Goal: Find specific page/section: Find specific page/section

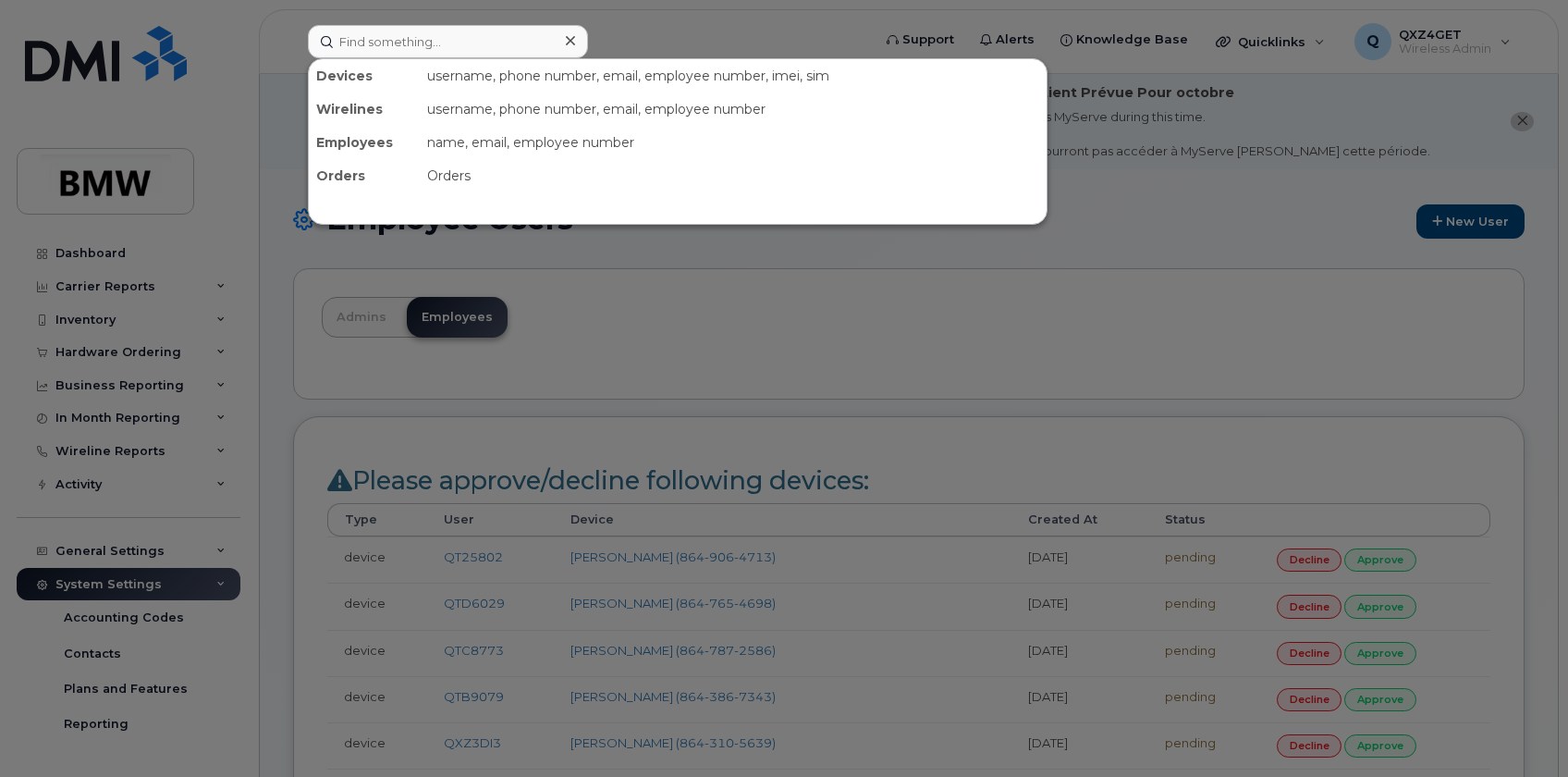
click at [379, 47] on input at bounding box center [448, 41] width 280 height 33
click at [627, 50] on div at bounding box center [784, 388] width 1568 height 777
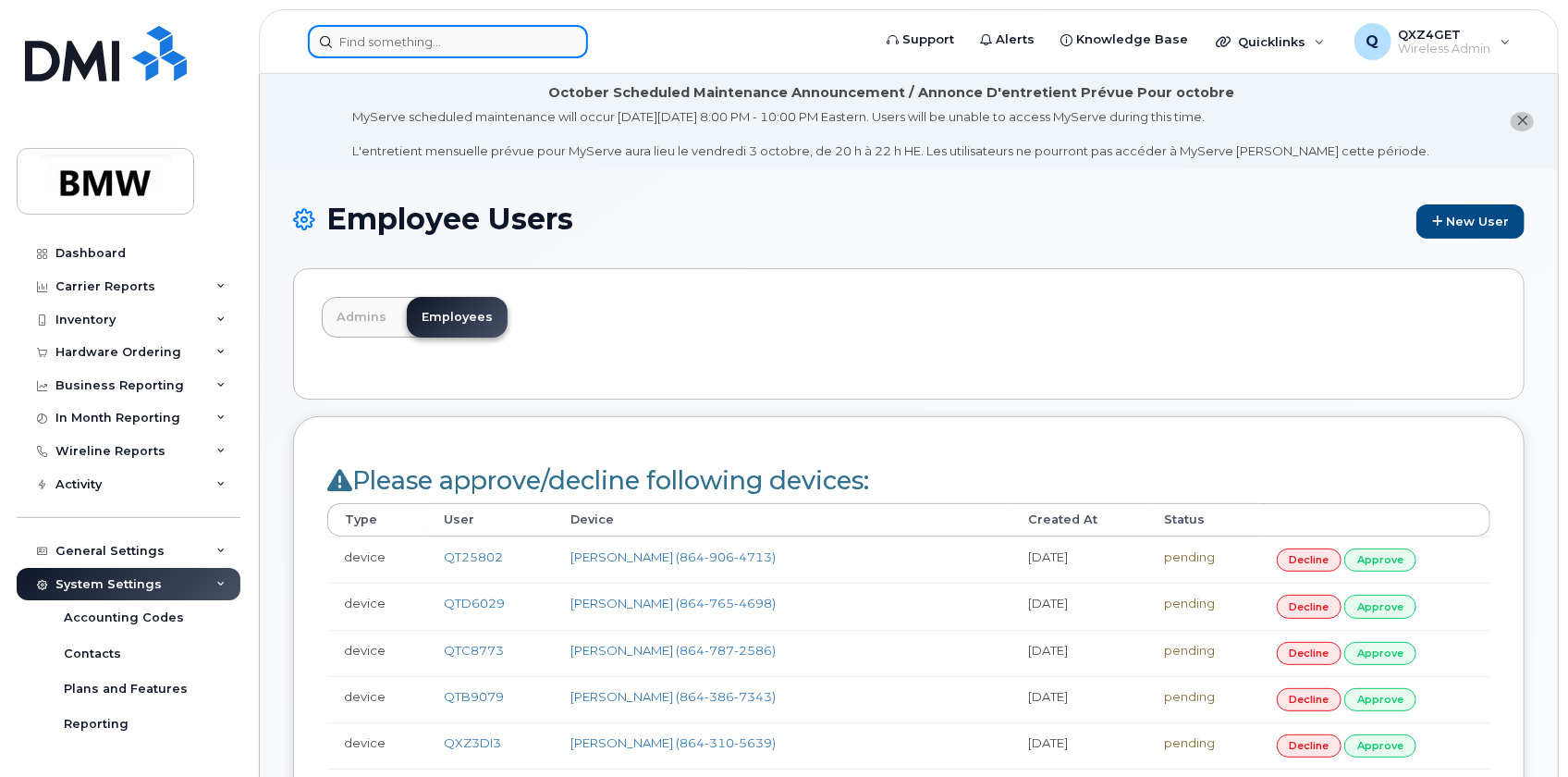
click at [362, 39] on input at bounding box center [448, 41] width 280 height 33
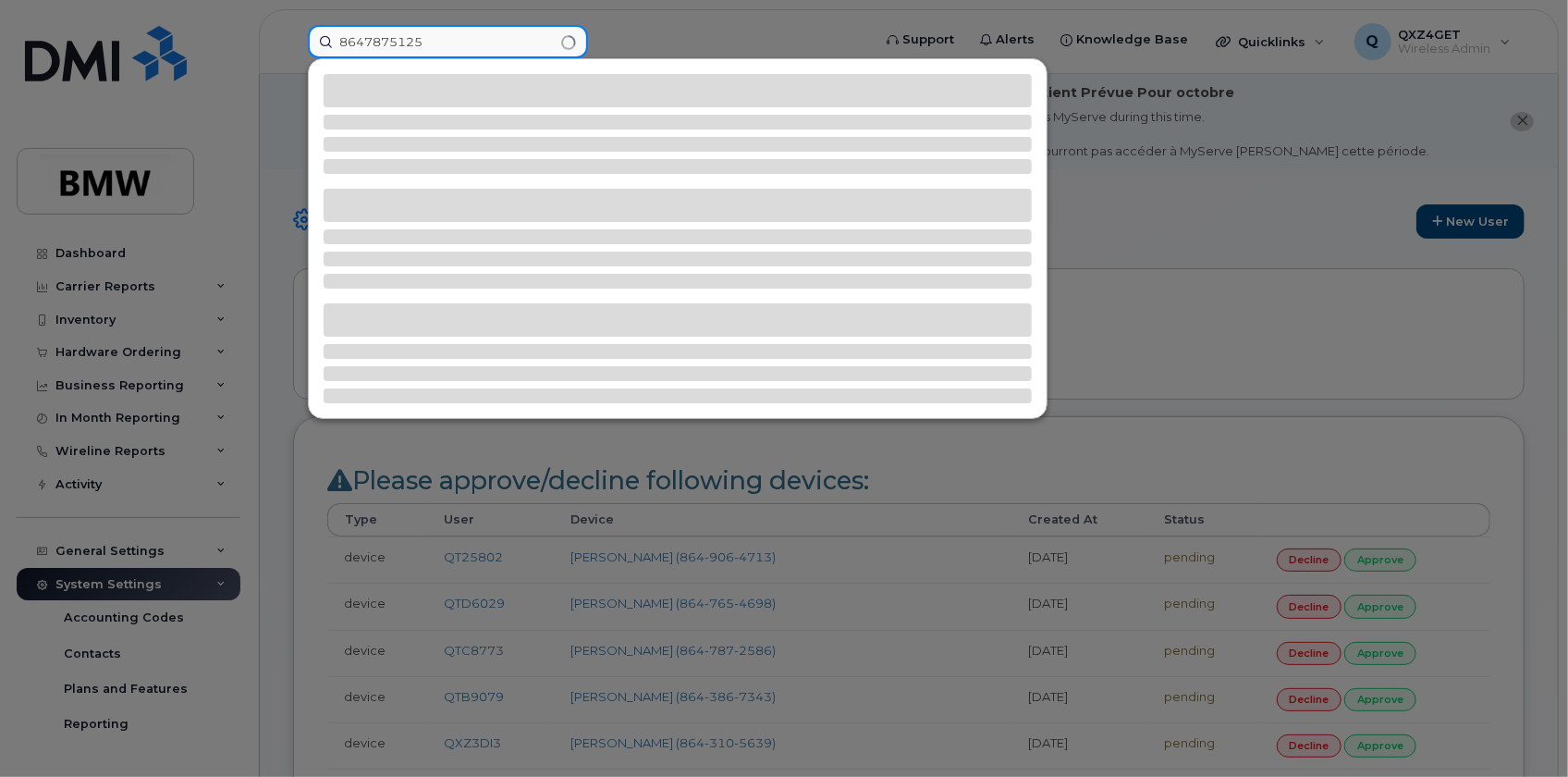
type input "8647875125"
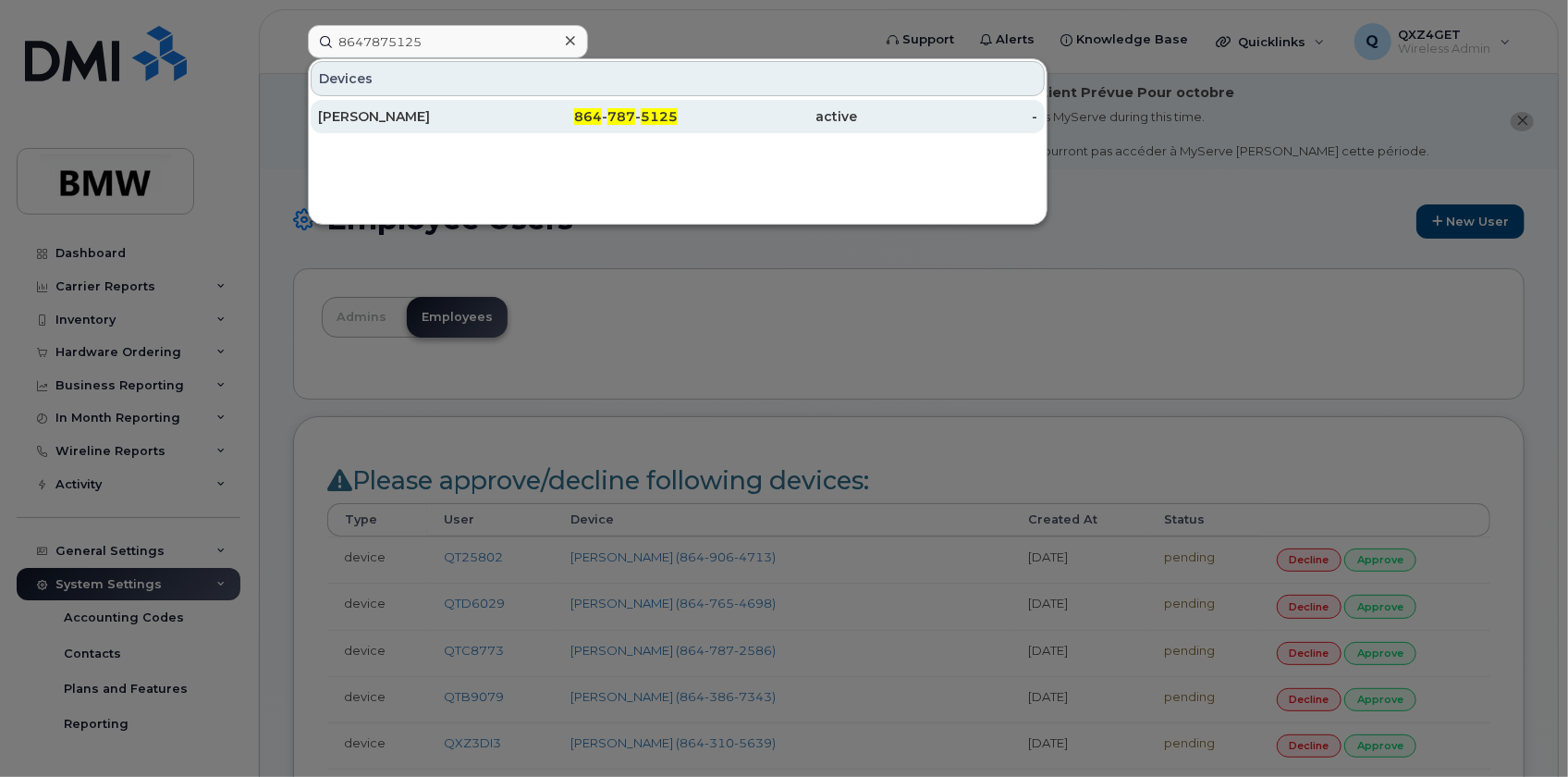
click at [373, 115] on div "[PERSON_NAME]" at bounding box center [408, 116] width 181 height 19
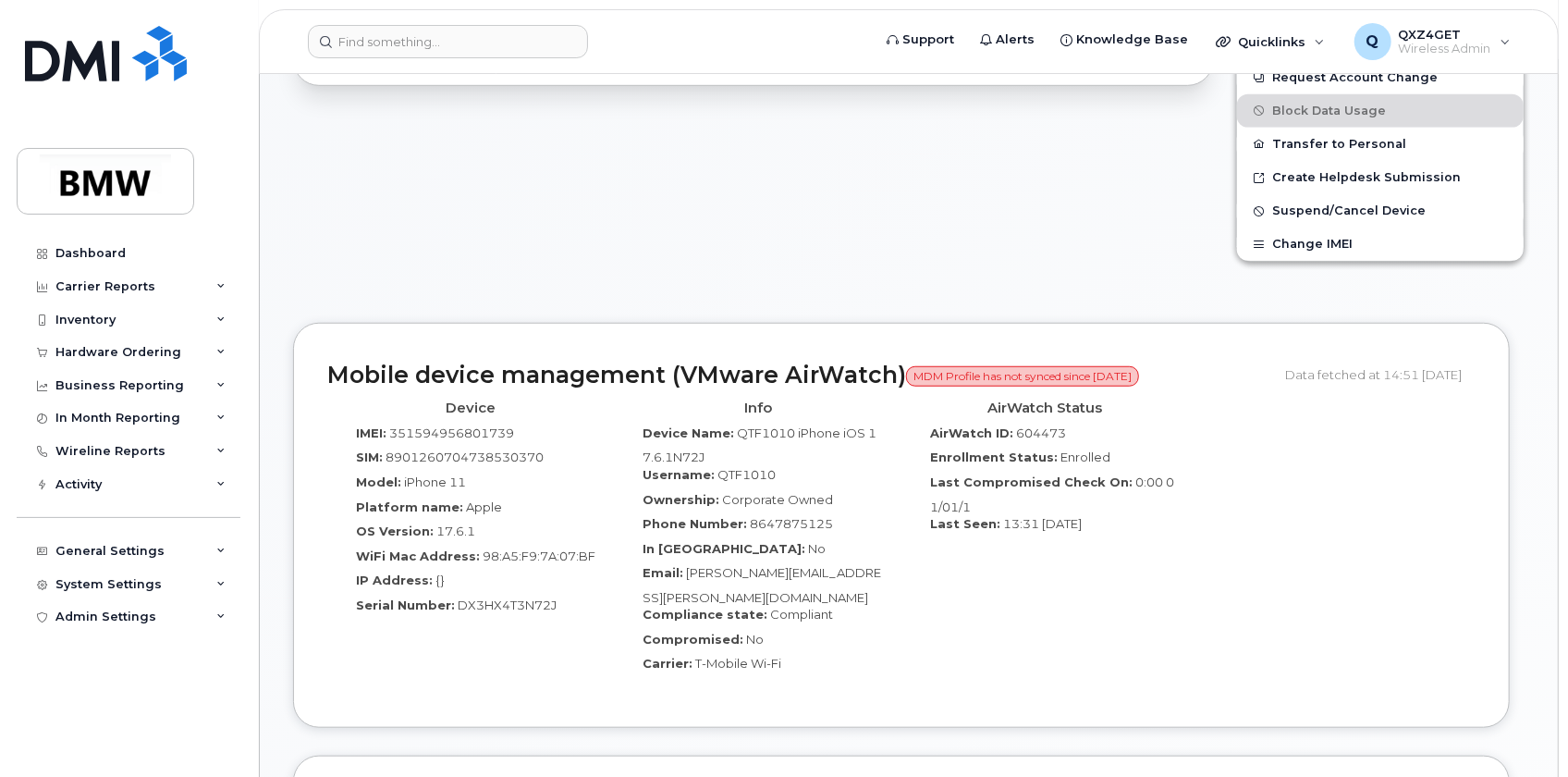
scroll to position [768, 0]
